Goal: Ask a question

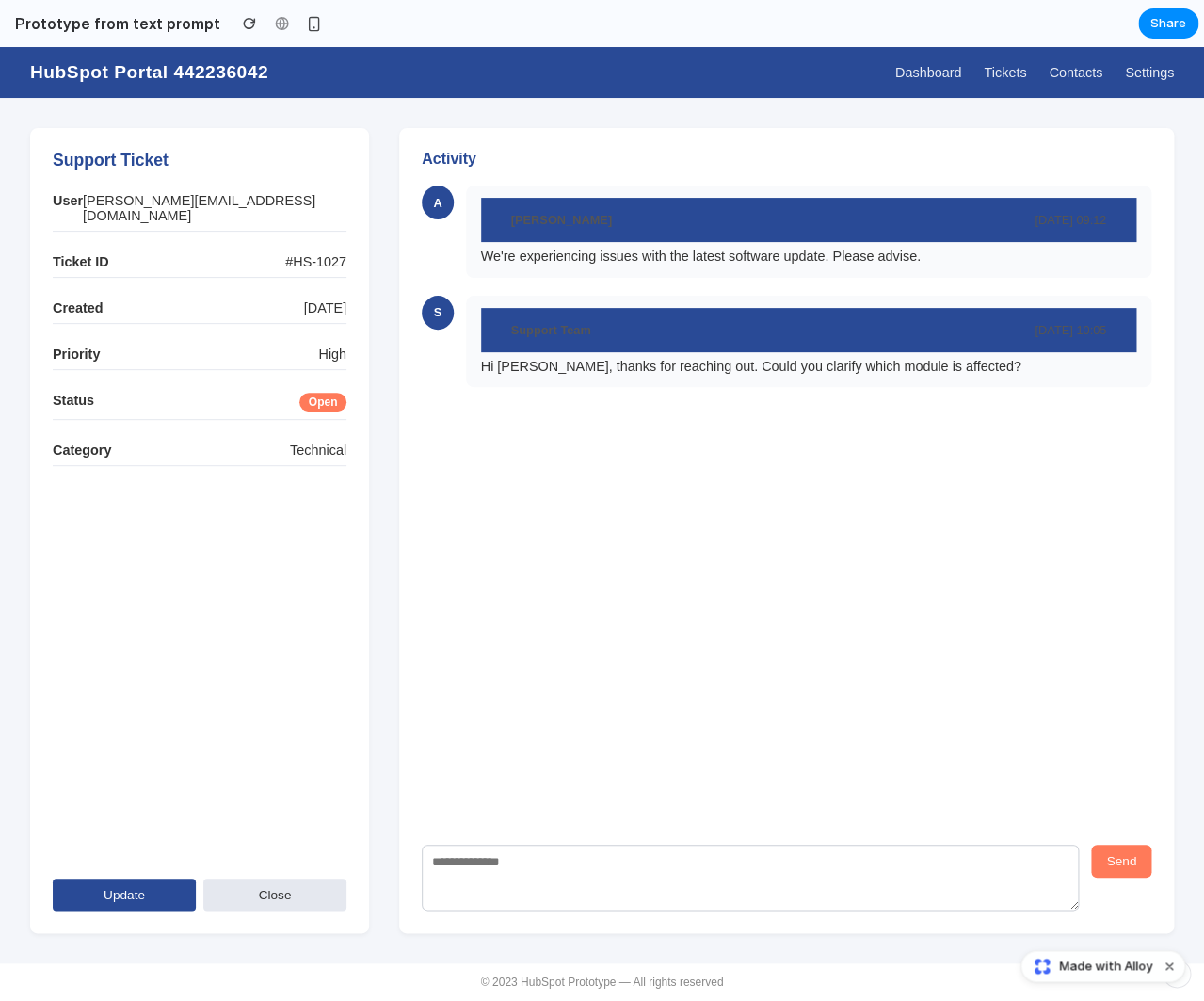
click at [565, 222] on strong "[PERSON_NAME]" at bounding box center [561, 220] width 101 height 14
click at [586, 321] on header "Support Team [DATE] 10:05" at bounding box center [809, 330] width 656 height 44
click at [658, 274] on div "[PERSON_NAME] [DATE] 09:12 We're experiencing issues with the latest software u…" at bounding box center [809, 231] width 685 height 93
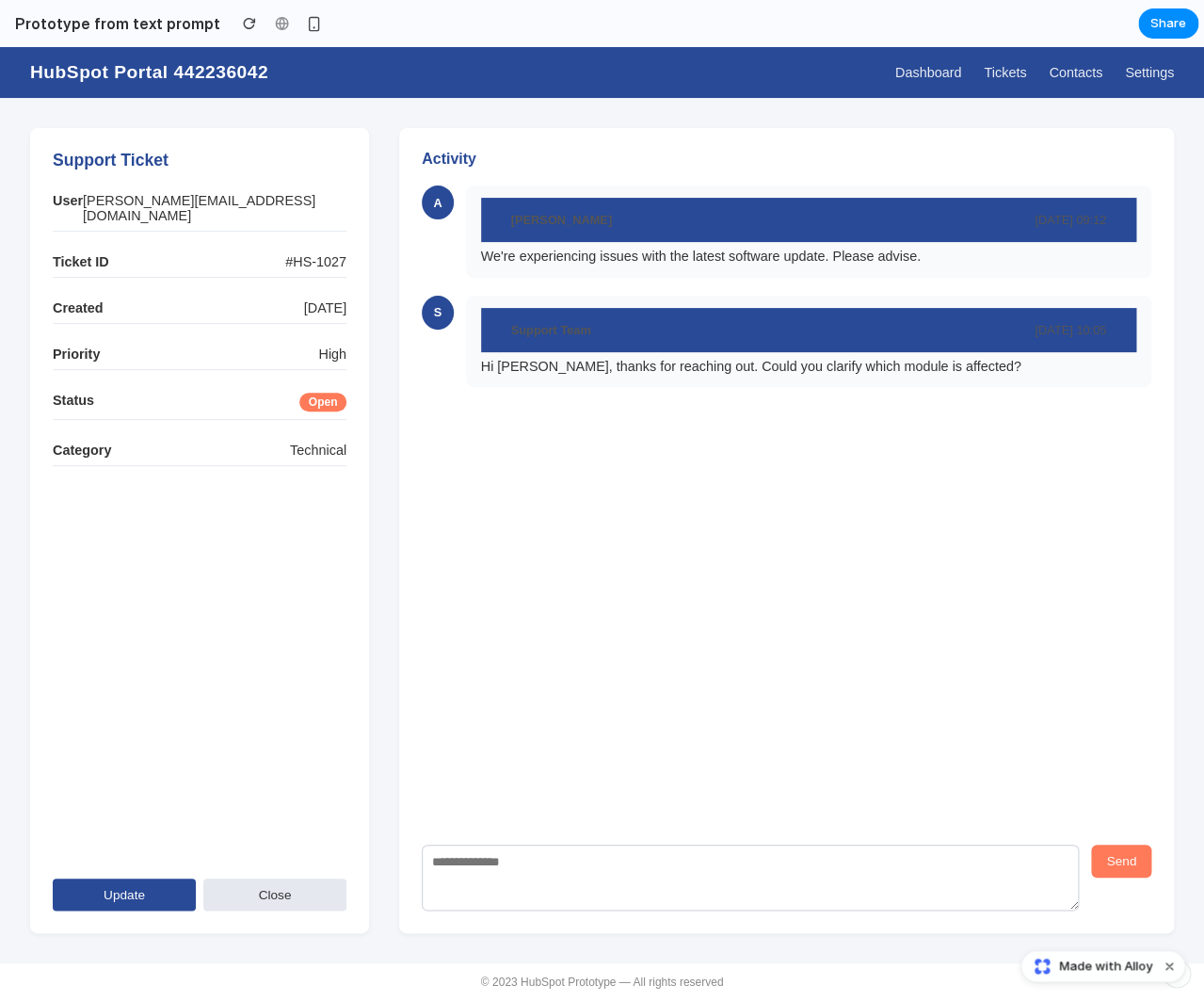
click at [658, 274] on div "[PERSON_NAME] [DATE] 09:12 We're experiencing issues with the latest software u…" at bounding box center [809, 231] width 685 height 93
